Goal: Communication & Community: Answer question/provide support

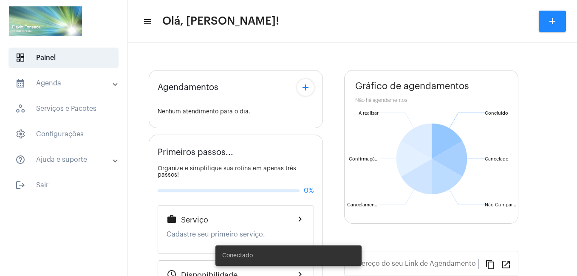
type input "[URL][DOMAIN_NAME]"
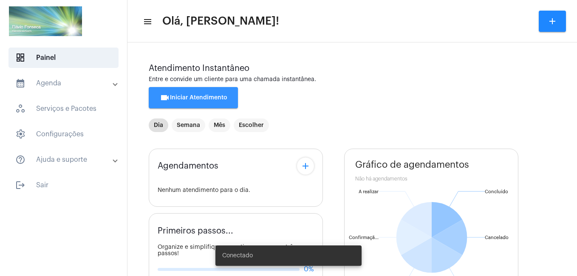
click at [216, 95] on span "videocam Iniciar Atendimento" at bounding box center [194, 98] width 68 height 6
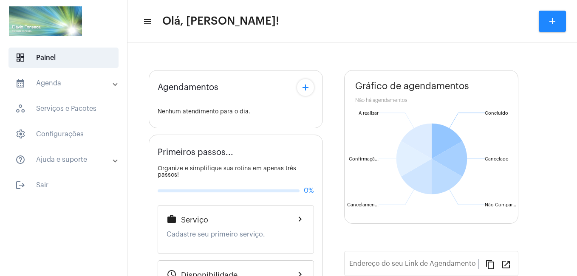
type input "[URL][DOMAIN_NAME]"
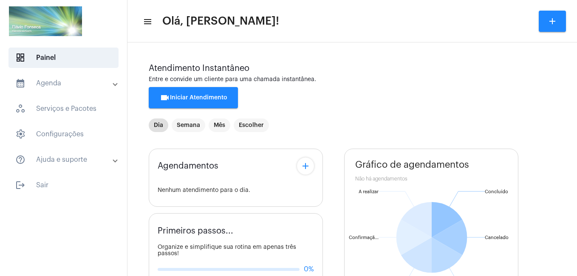
click at [193, 98] on span "videocam Iniciar Atendimento" at bounding box center [194, 98] width 68 height 6
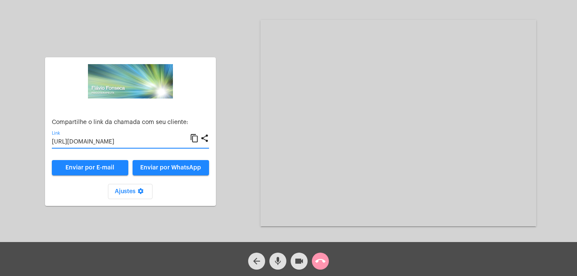
click at [150, 141] on input "[URL][DOMAIN_NAME]" at bounding box center [121, 142] width 138 height 7
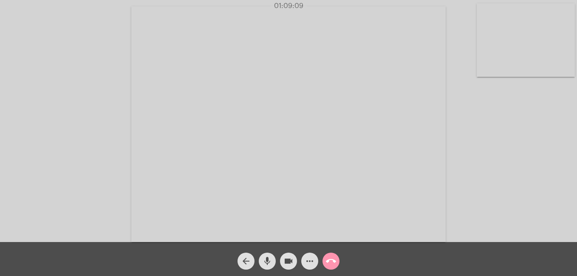
click at [331, 265] on mat-icon "call_end" at bounding box center [331, 261] width 10 height 10
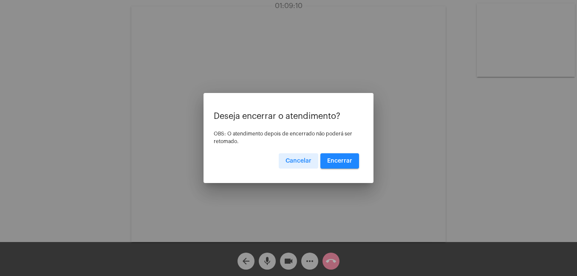
click at [334, 160] on span "Encerrar" at bounding box center [339, 161] width 25 height 6
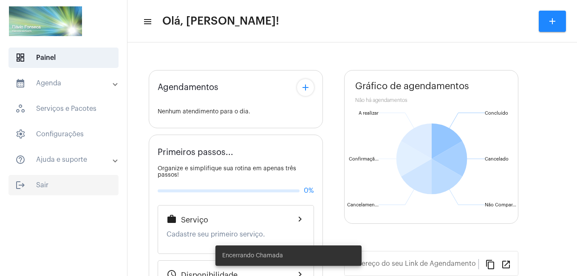
type input "[URL][DOMAIN_NAME]"
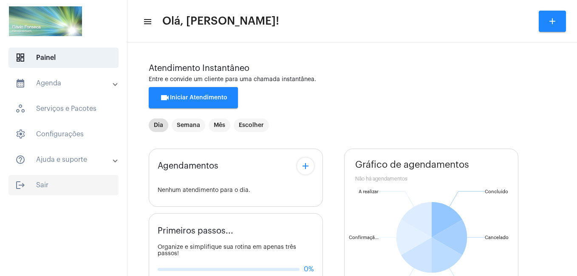
click at [47, 187] on span "logout Sair" at bounding box center [64, 185] width 110 height 20
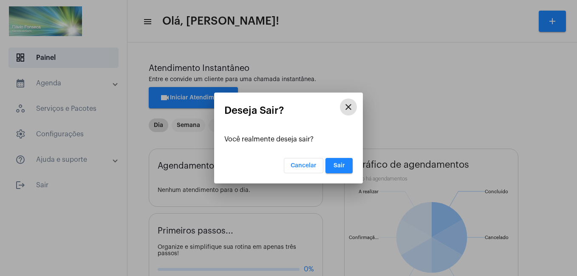
click at [341, 162] on button "Sair" at bounding box center [339, 165] width 27 height 15
